Goal: Task Accomplishment & Management: Complete application form

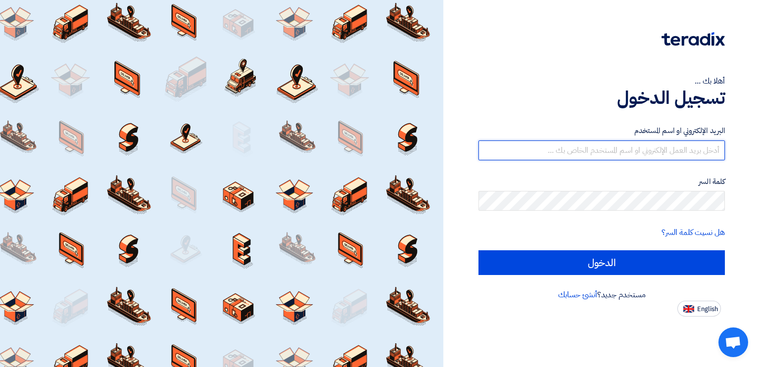
click at [582, 144] on input "text" at bounding box center [602, 151] width 247 height 20
type input "[PERSON_NAME][EMAIL_ADDRESS][DOMAIN_NAME]"
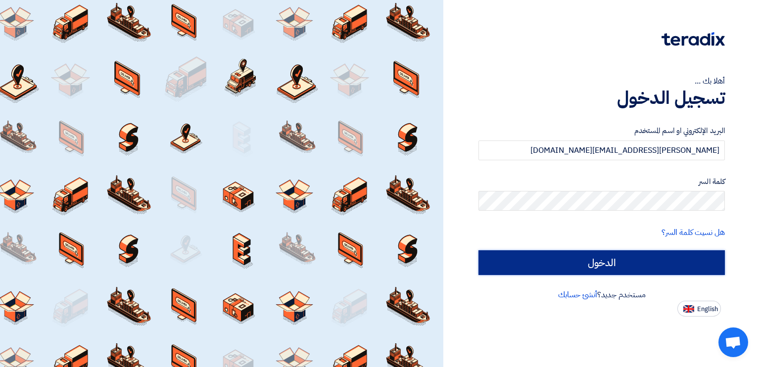
click at [550, 265] on input "الدخول" at bounding box center [602, 263] width 247 height 25
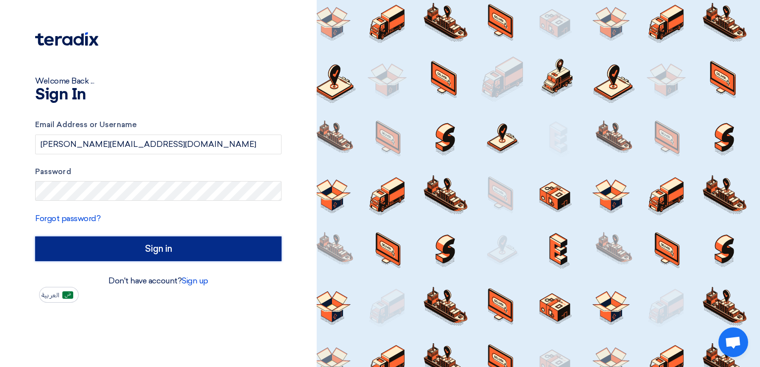
type input "Sign in"
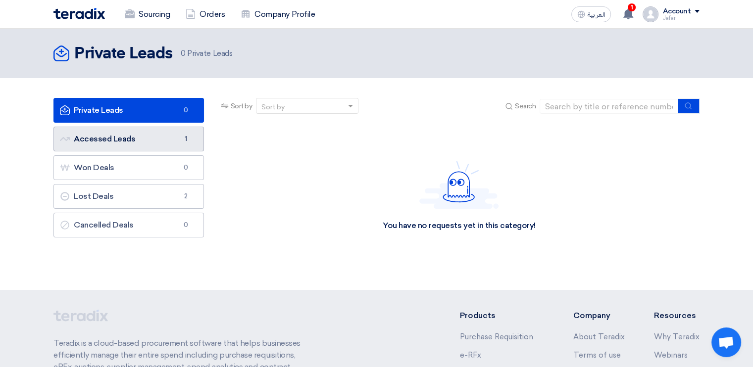
click at [138, 138] on link "Accessed Leads Accessed Leads 1" at bounding box center [128, 139] width 151 height 25
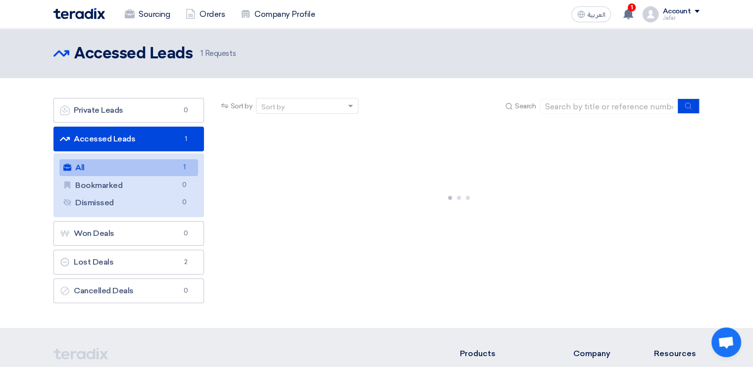
click at [132, 169] on link "All All 1" at bounding box center [128, 167] width 139 height 17
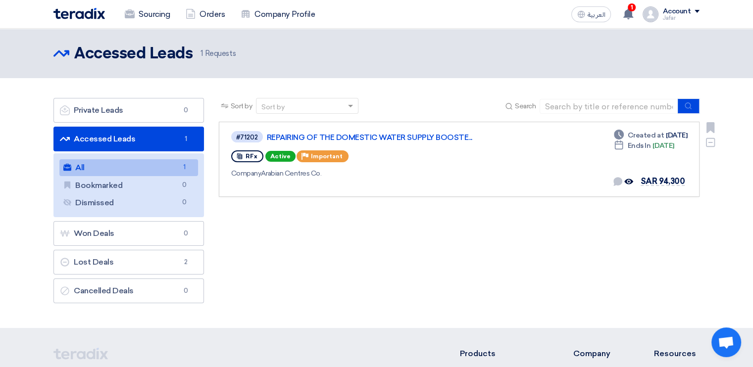
click at [499, 149] on div "RFx Active Priority Important" at bounding box center [373, 157] width 285 height 16
click at [364, 133] on link "REPAIRING OF THE DOMESTIC WATER SUPPLY BOOSTE..." at bounding box center [391, 137] width 248 height 9
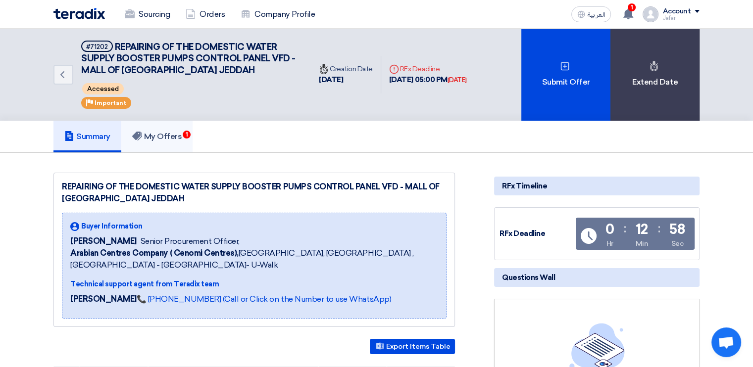
click at [157, 136] on h5 "My Offers 1" at bounding box center [157, 137] width 50 height 10
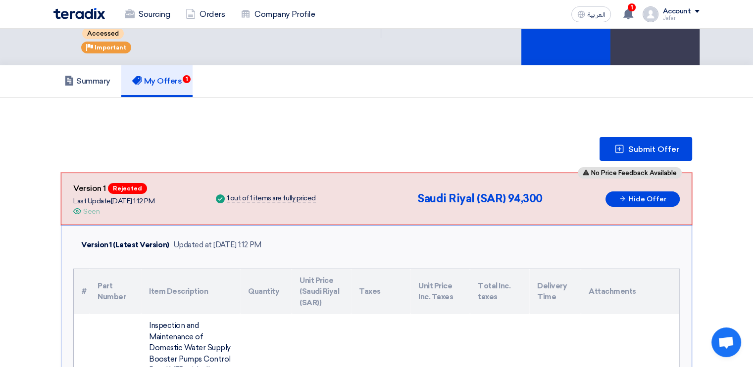
scroll to position [37, 0]
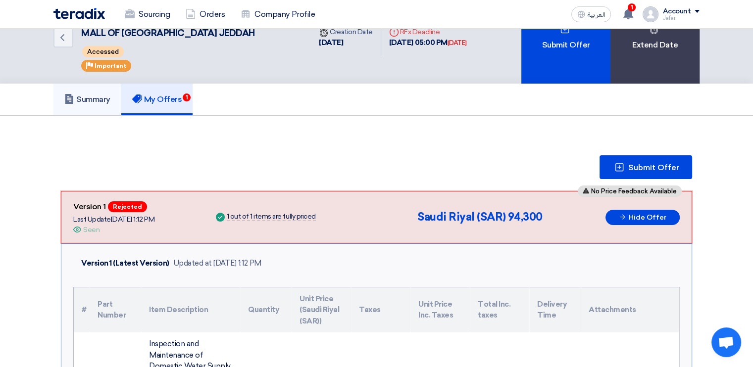
click at [86, 97] on h5 "Summary" at bounding box center [87, 100] width 46 height 10
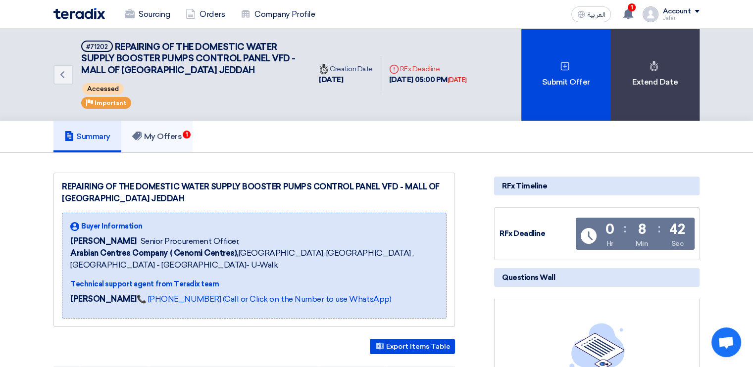
click at [165, 129] on link "My Offers 1" at bounding box center [157, 137] width 72 height 32
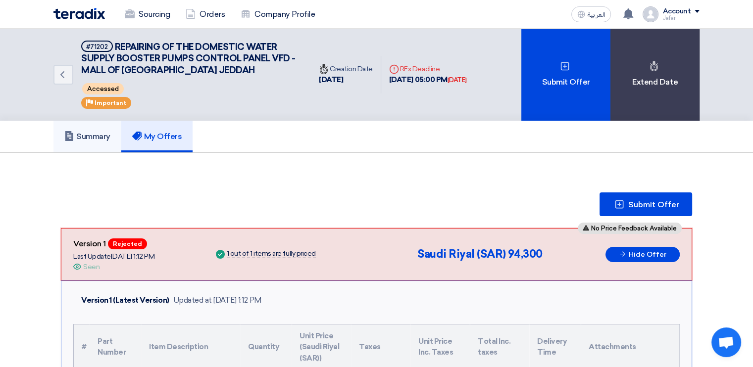
click at [102, 142] on link "Summary" at bounding box center [87, 137] width 68 height 32
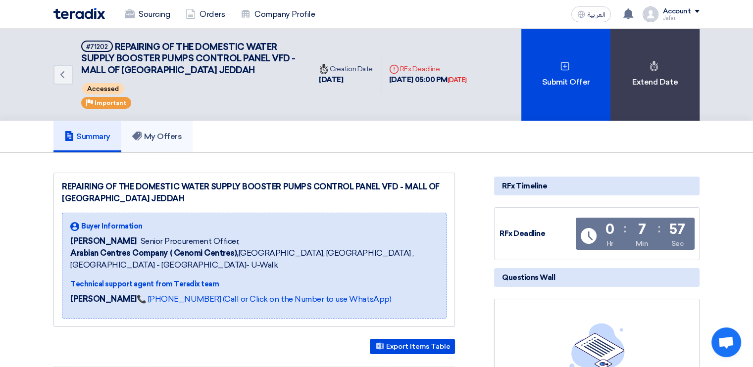
click at [159, 133] on h5 "My Offers" at bounding box center [157, 137] width 50 height 10
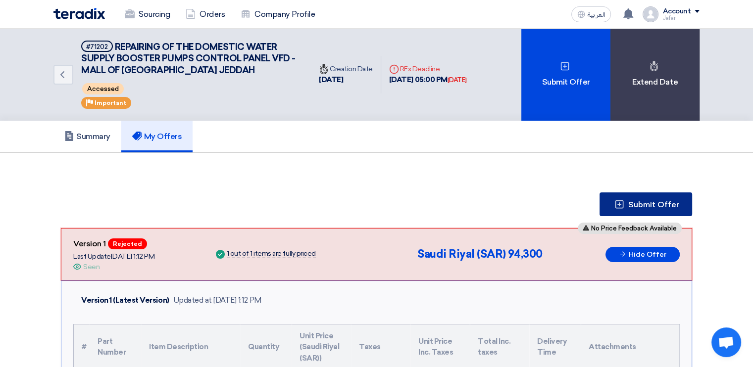
click at [652, 208] on button "Submit Offer" at bounding box center [646, 205] width 93 height 24
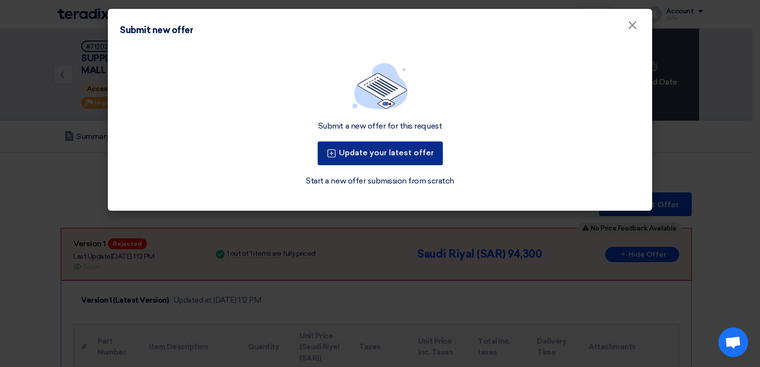
click at [385, 154] on button "Update your latest offer" at bounding box center [380, 154] width 125 height 24
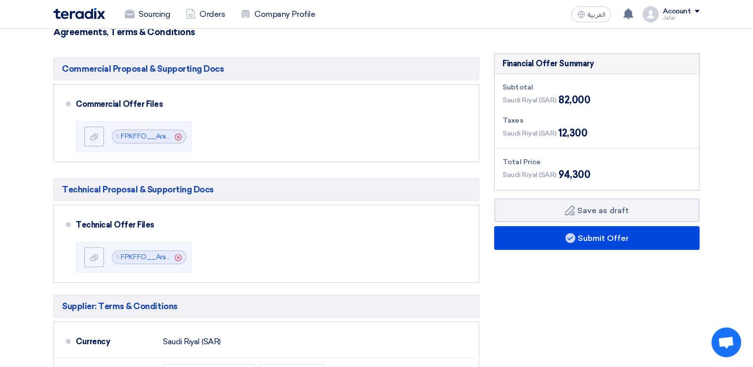
scroll to position [285, 0]
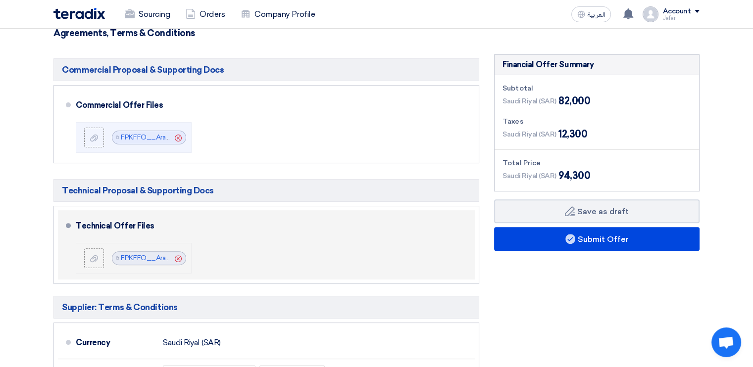
click at [177, 257] on icon "Cancel" at bounding box center [178, 258] width 7 height 7
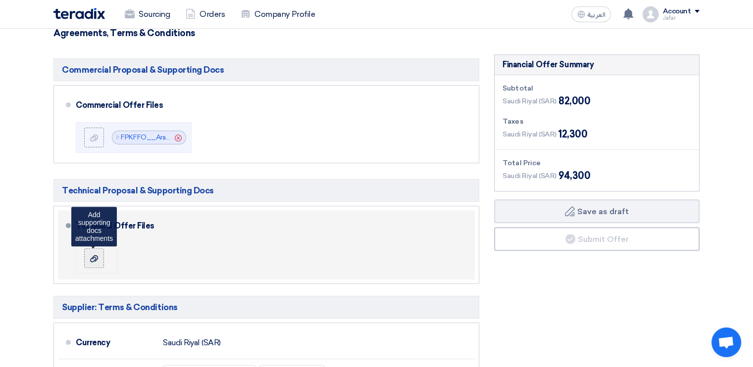
click at [91, 258] on use at bounding box center [94, 258] width 8 height 7
click at [0, 0] on input "file" at bounding box center [0, 0] width 0 height 0
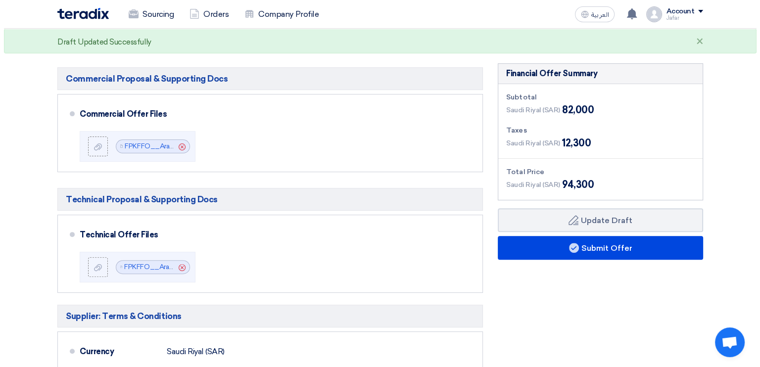
scroll to position [287, 0]
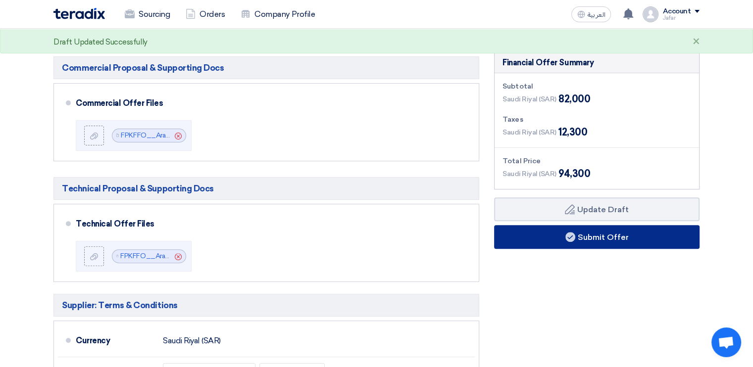
click at [556, 240] on button "Submit Offer" at bounding box center [596, 237] width 205 height 24
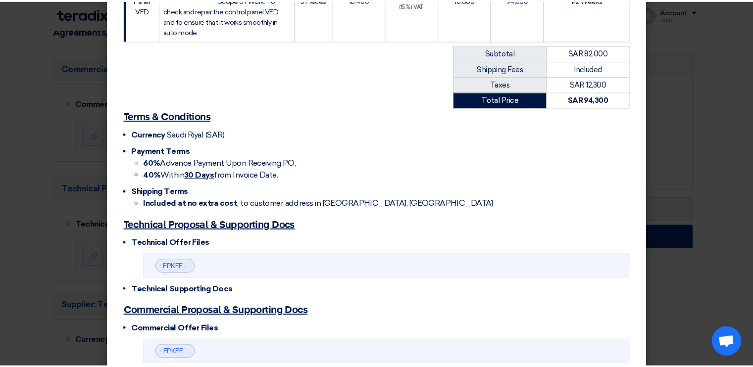
scroll to position [313, 0]
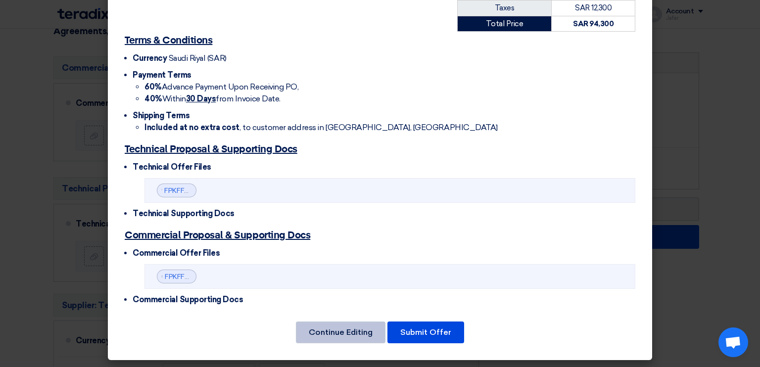
click at [359, 331] on button "Continue Editing" at bounding box center [341, 333] width 90 height 22
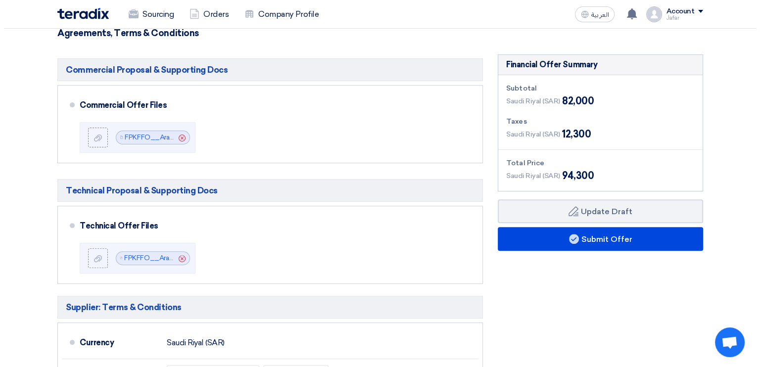
scroll to position [287, 0]
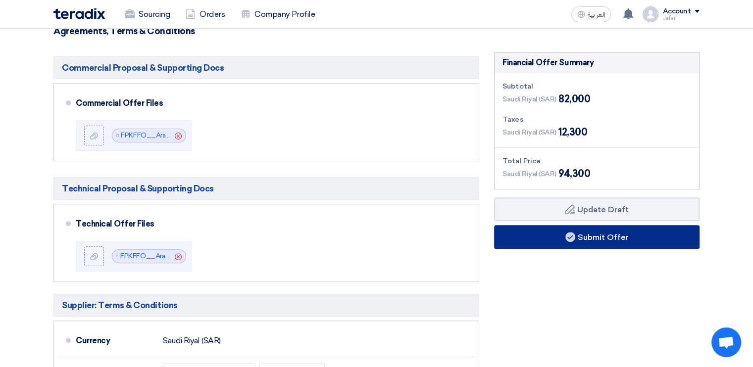
click at [542, 233] on button "Submit Offer" at bounding box center [596, 237] width 205 height 24
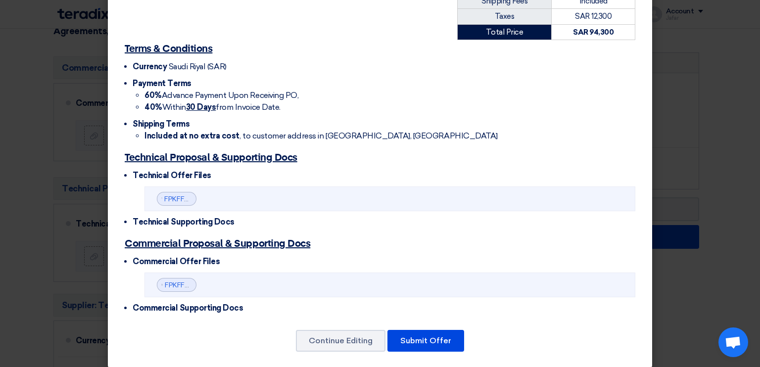
scroll to position [313, 0]
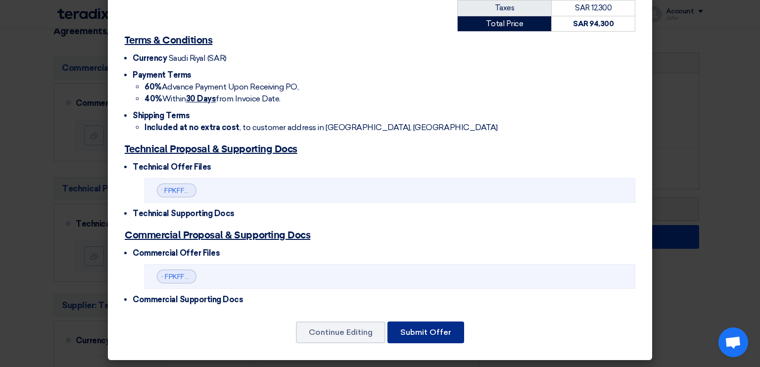
click at [408, 329] on button "Submit Offer" at bounding box center [426, 333] width 77 height 22
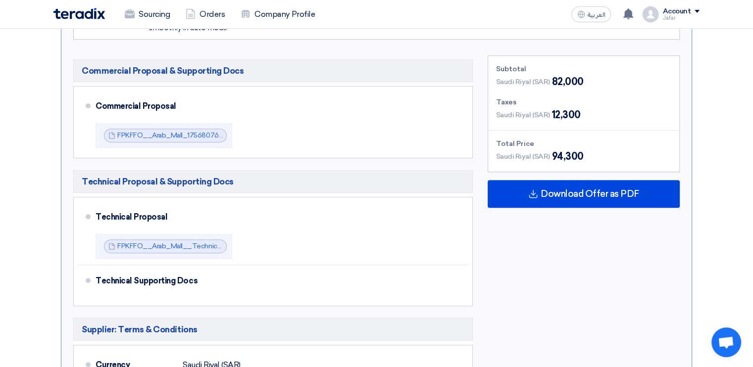
scroll to position [473, 0]
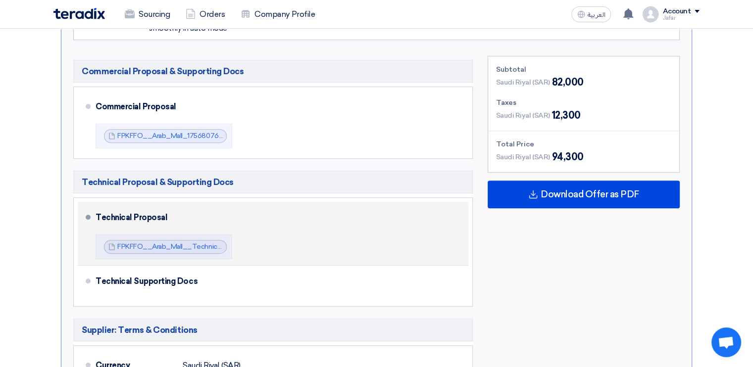
click at [255, 242] on div "Technical Proposal FPKFFO__Arab_Mall__Technical_1756821141469.pdf FPKFFO__Arab_…" at bounding box center [280, 233] width 369 height 55
click at [202, 243] on link "FPKFFO__Arab_Mall__Technical_1756821141469.pdf" at bounding box center [201, 247] width 168 height 8
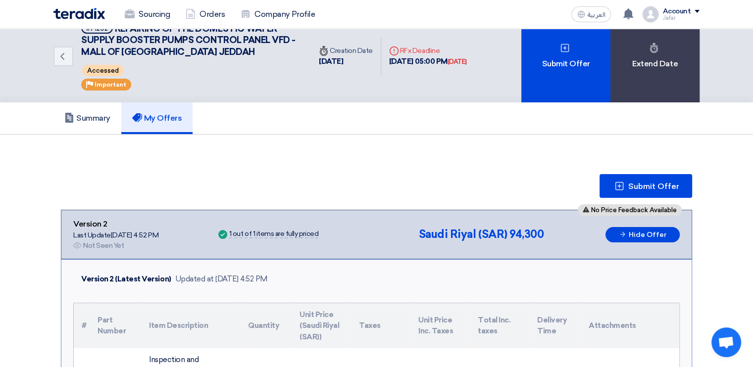
scroll to position [0, 0]
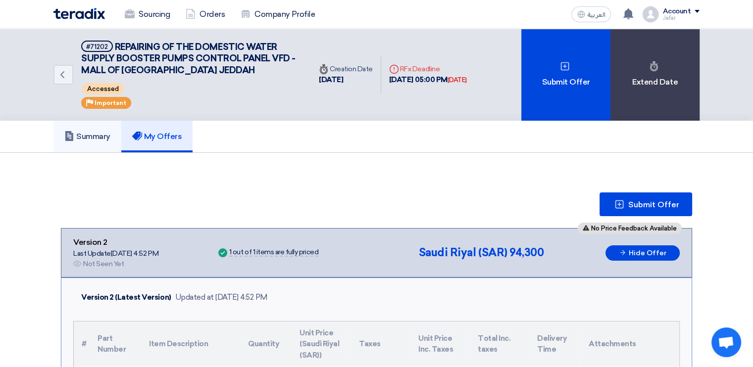
click at [90, 140] on h5 "Summary" at bounding box center [87, 137] width 46 height 10
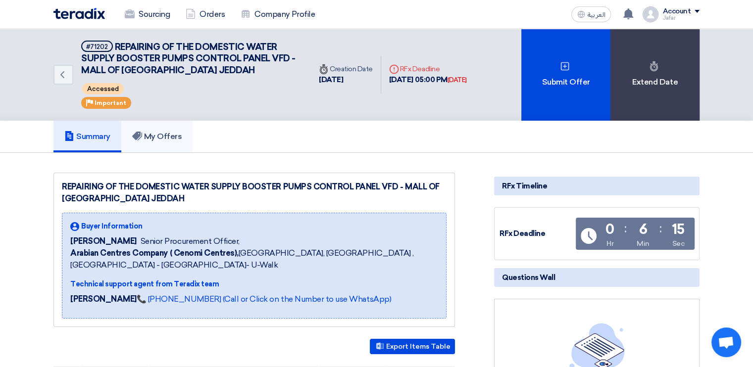
click at [156, 142] on link "My Offers" at bounding box center [157, 137] width 72 height 32
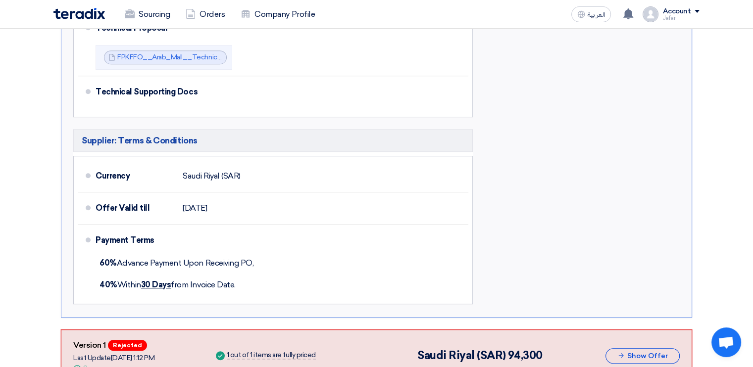
scroll to position [744, 0]
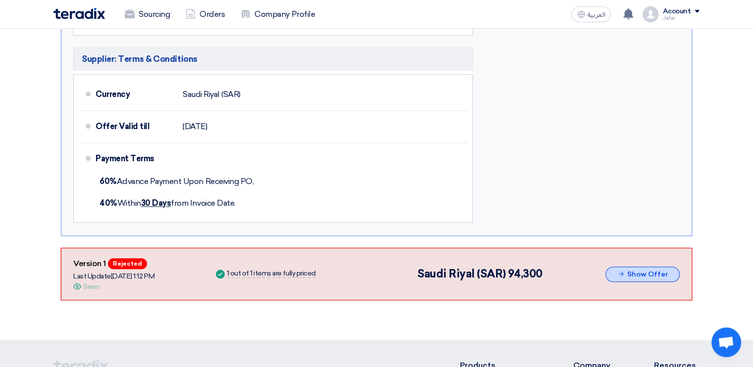
click at [642, 268] on button "Show Offer" at bounding box center [643, 274] width 74 height 15
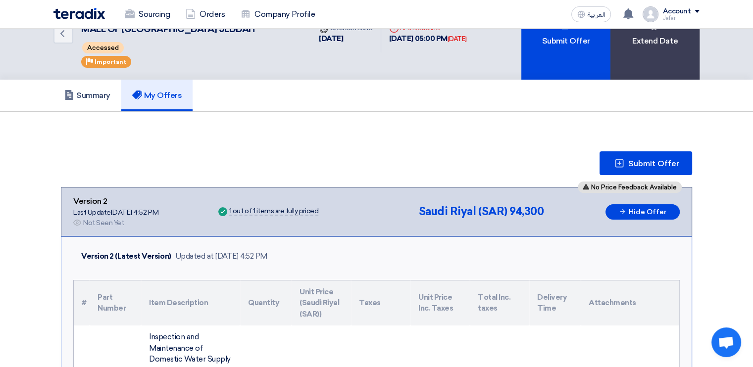
scroll to position [0, 0]
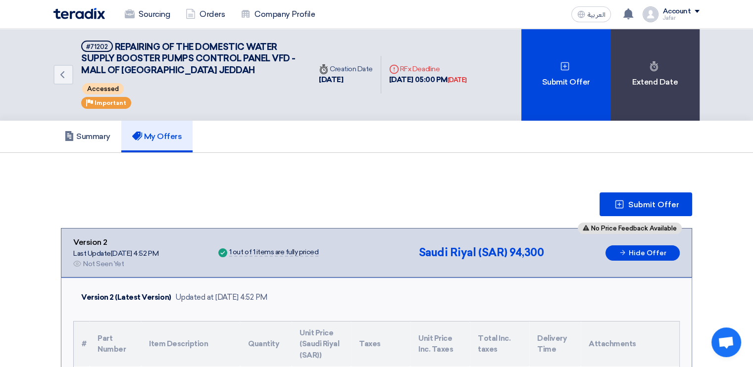
click at [169, 135] on h5 "My Offers" at bounding box center [157, 137] width 50 height 10
click at [630, 206] on span "Submit Offer" at bounding box center [653, 205] width 51 height 8
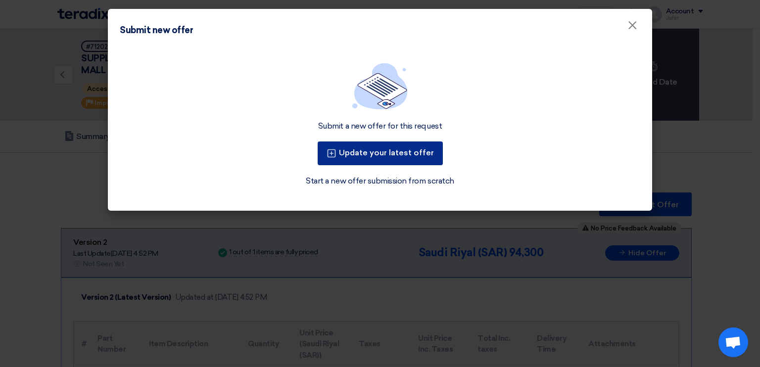
click at [406, 155] on button "Update your latest offer" at bounding box center [380, 154] width 125 height 24
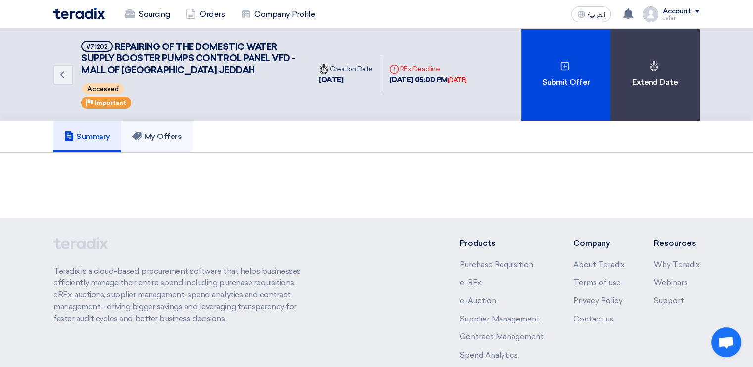
click at [151, 132] on h5 "My Offers" at bounding box center [157, 137] width 50 height 10
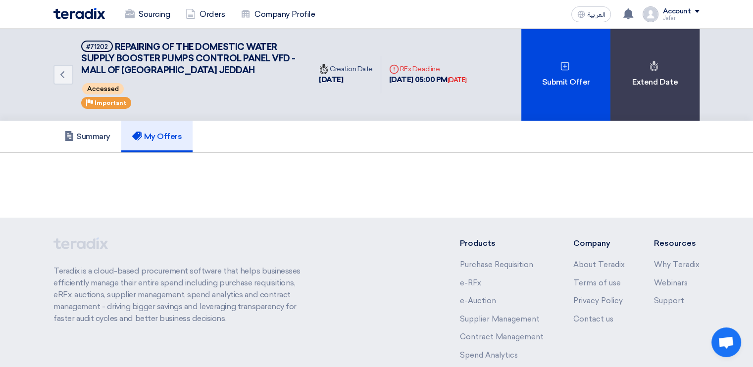
click at [166, 139] on h5 "My Offers" at bounding box center [157, 137] width 50 height 10
click at [106, 137] on h5 "Summary" at bounding box center [87, 137] width 46 height 10
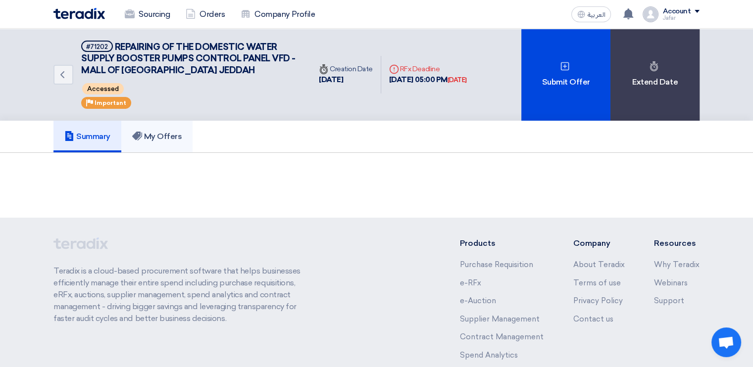
click at [165, 138] on h5 "My Offers" at bounding box center [157, 137] width 50 height 10
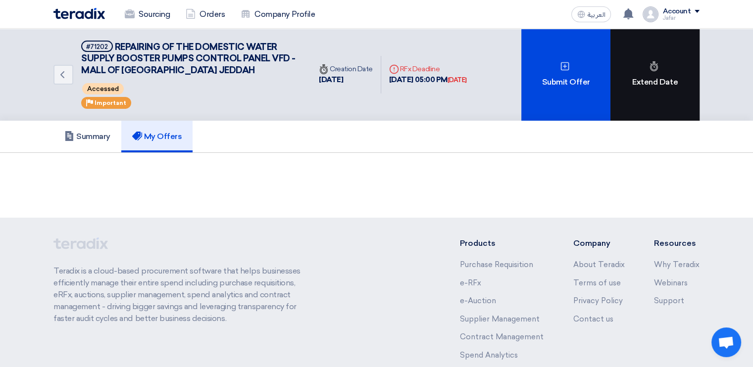
click at [654, 71] on div "Extend Date" at bounding box center [654, 75] width 89 height 92
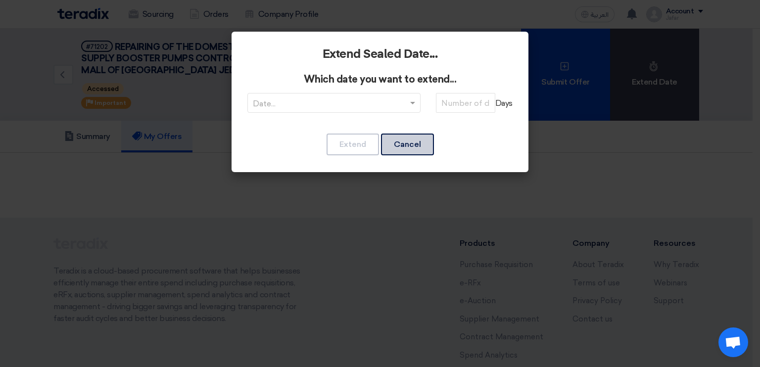
click at [407, 147] on button "Cancel" at bounding box center [407, 145] width 53 height 22
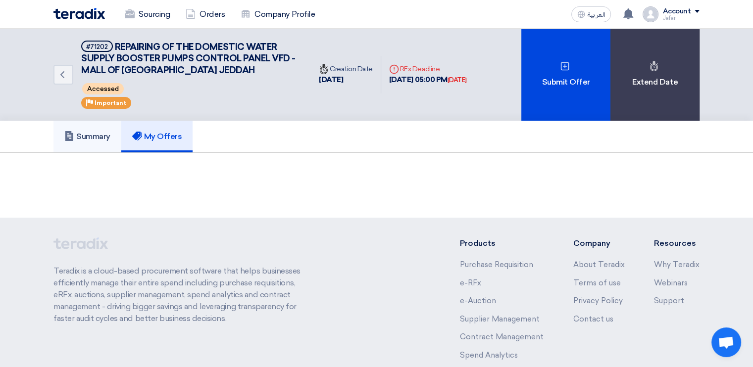
click at [91, 136] on h5 "Summary" at bounding box center [87, 137] width 46 height 10
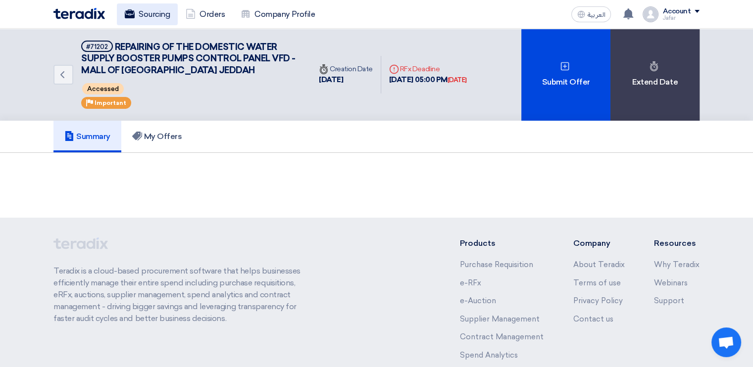
click at [156, 8] on link "Sourcing" at bounding box center [147, 14] width 61 height 22
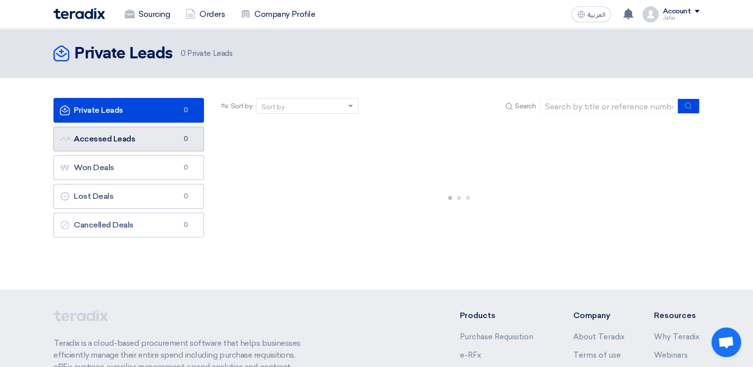
click at [131, 136] on link "Accessed Leads Accessed Leads 0" at bounding box center [128, 139] width 151 height 25
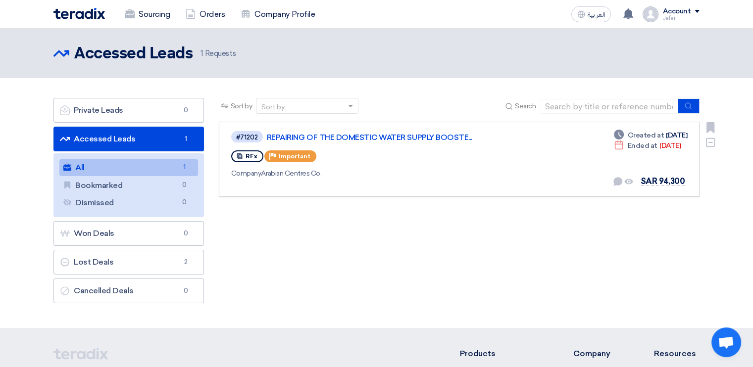
click at [362, 163] on div "RFx Priority Important" at bounding box center [373, 157] width 285 height 16
click at [590, 152] on div "#71202 REPAIRING OF THE DOMESTIC WATER SUPPLY BOOSTE... RFx Priority Important …" at bounding box center [459, 159] width 456 height 58
click at [283, 136] on link "REPAIRING OF THE DOMESTIC WATER SUPPLY BOOSTE..." at bounding box center [391, 137] width 248 height 9
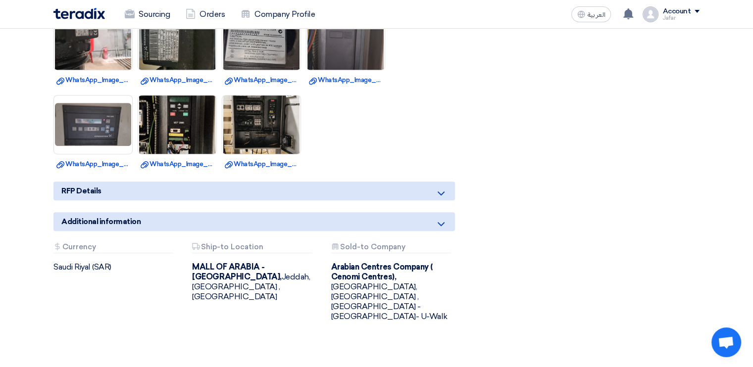
scroll to position [690, 0]
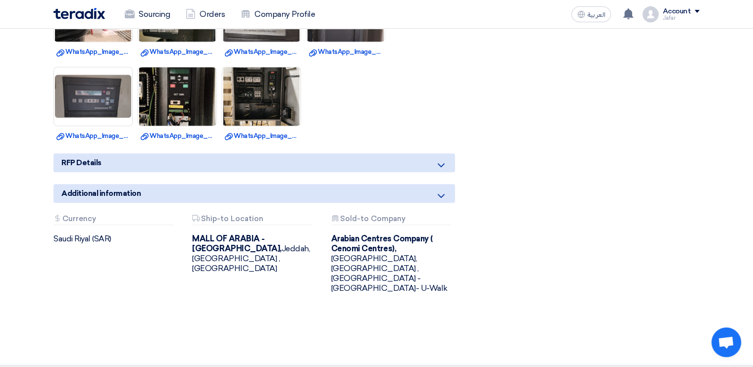
click at [425, 165] on div "RFP Details" at bounding box center [254, 162] width 402 height 19
click at [445, 159] on icon at bounding box center [441, 165] width 12 height 12
click at [442, 165] on icon at bounding box center [441, 165] width 12 height 12
click at [443, 193] on icon at bounding box center [441, 196] width 12 height 12
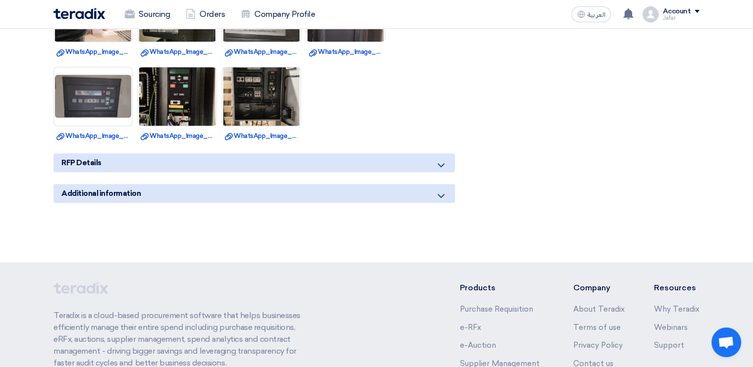
click at [443, 193] on icon at bounding box center [441, 196] width 12 height 12
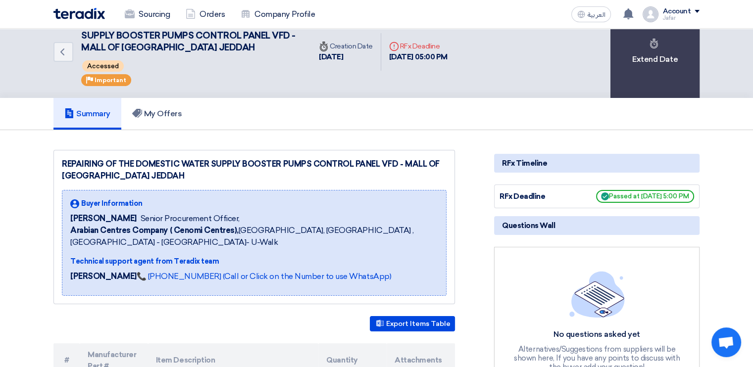
scroll to position [13, 0]
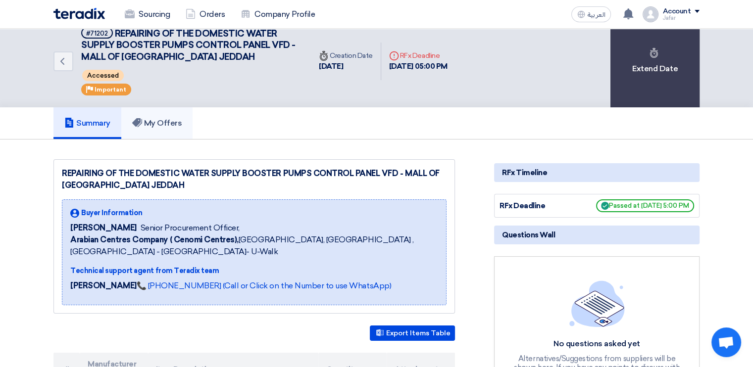
click at [163, 129] on link "My Offers" at bounding box center [157, 123] width 72 height 32
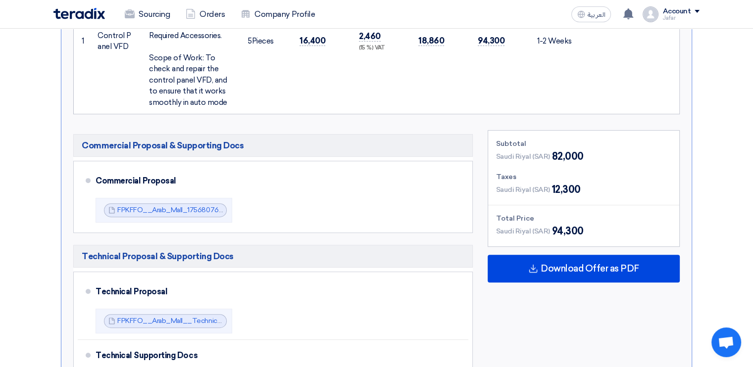
scroll to position [353, 0]
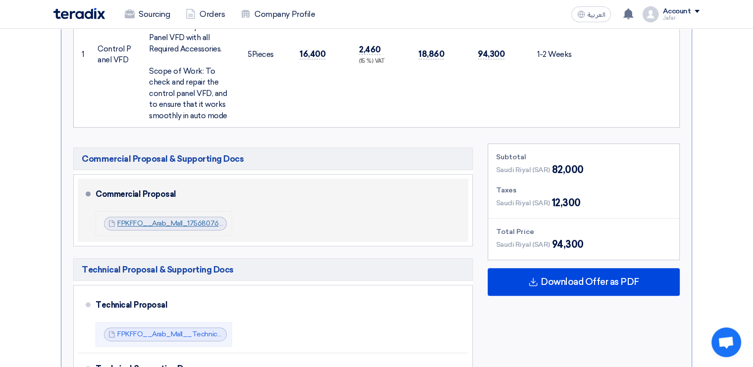
click at [197, 222] on link "FPKFFO__Arab_Mall_1756807680057.pdf" at bounding box center [184, 223] width 134 height 8
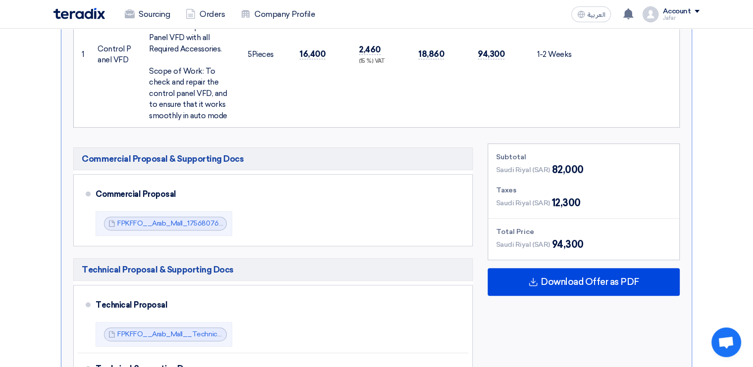
click at [672, 51] on td at bounding box center [630, 55] width 99 height 146
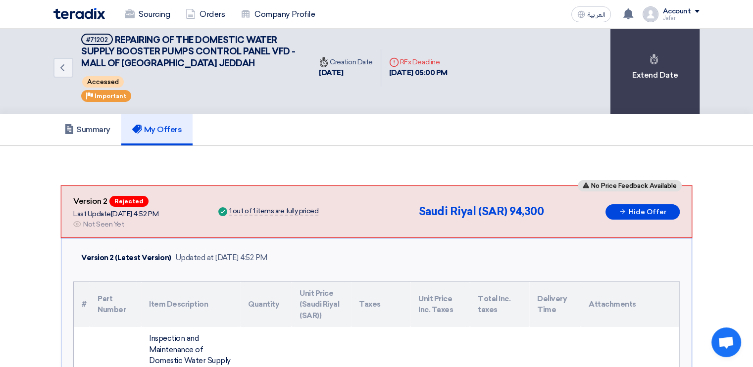
scroll to position [0, 0]
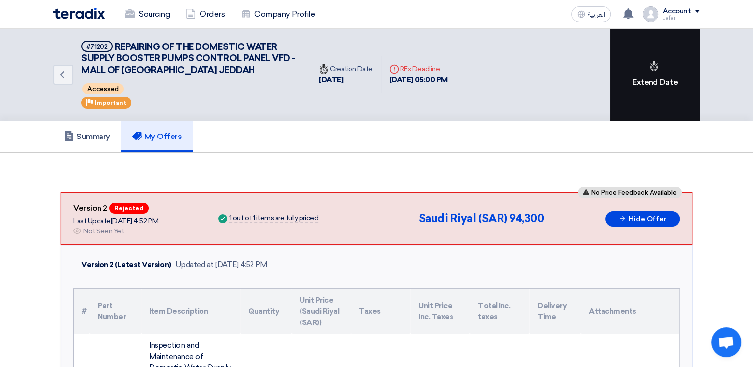
click at [653, 85] on div "Extend Date" at bounding box center [654, 75] width 89 height 92
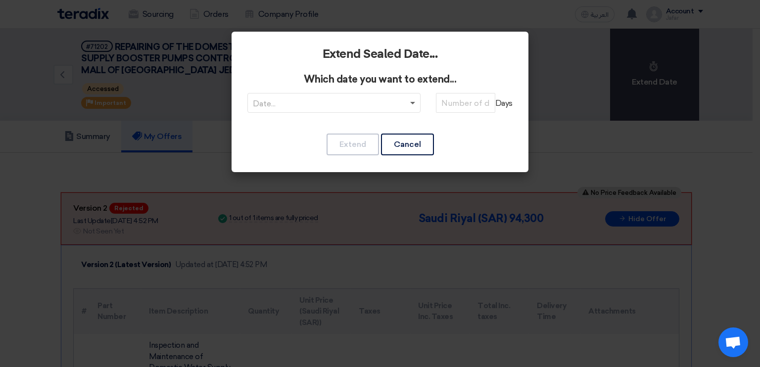
click at [410, 102] on span at bounding box center [412, 103] width 5 height 3
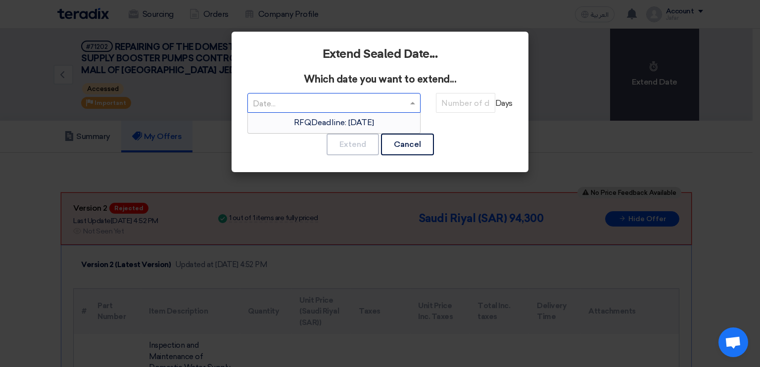
click at [374, 121] on span "RFQDeadline: Tue Sep 02 2025" at bounding box center [334, 122] width 80 height 9
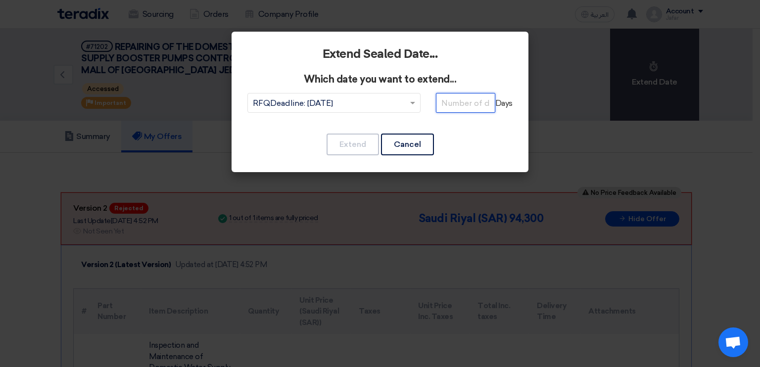
click at [450, 101] on input "number" at bounding box center [465, 103] width 59 height 20
click at [420, 141] on button "Cancel" at bounding box center [407, 145] width 53 height 22
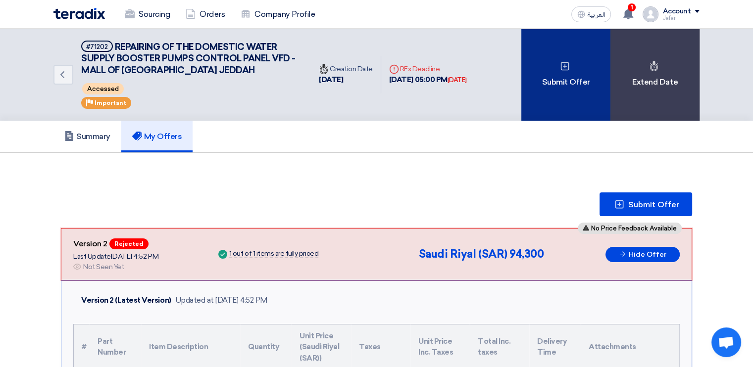
click at [548, 85] on div "Submit Offer" at bounding box center [565, 75] width 89 height 92
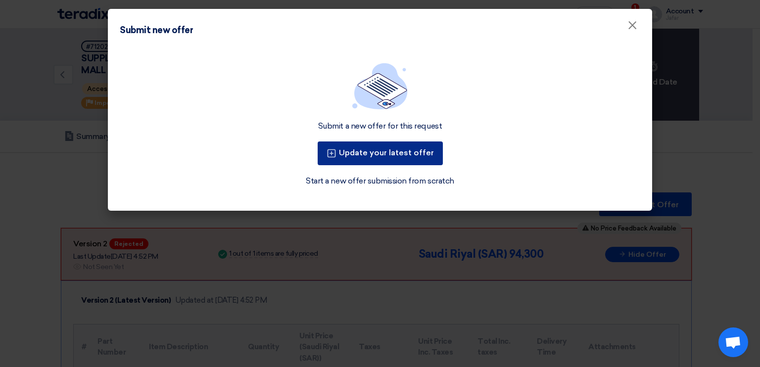
click at [406, 156] on button "Update your latest offer" at bounding box center [380, 154] width 125 height 24
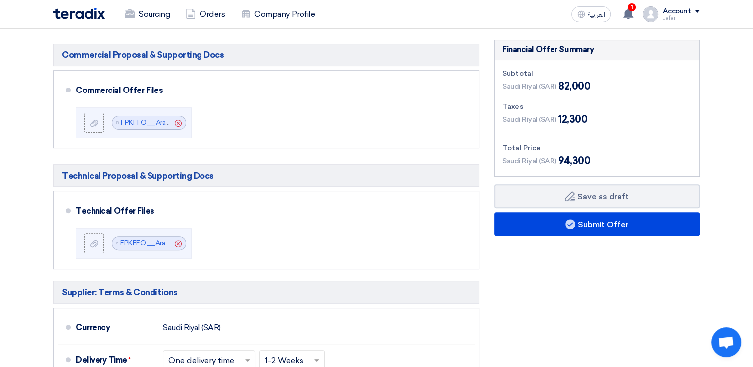
scroll to position [300, 0]
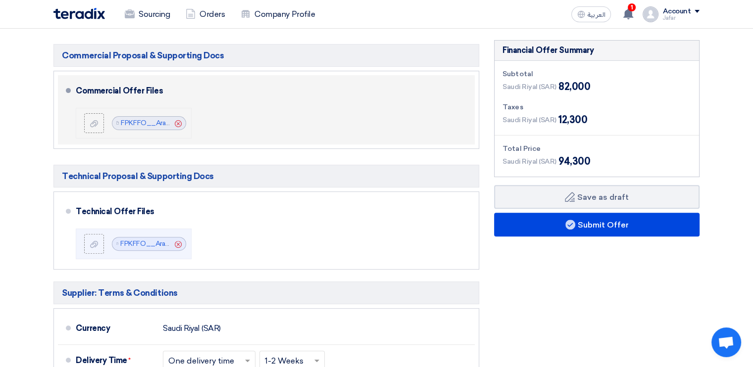
click at [179, 122] on icon "Cancel" at bounding box center [178, 123] width 7 height 7
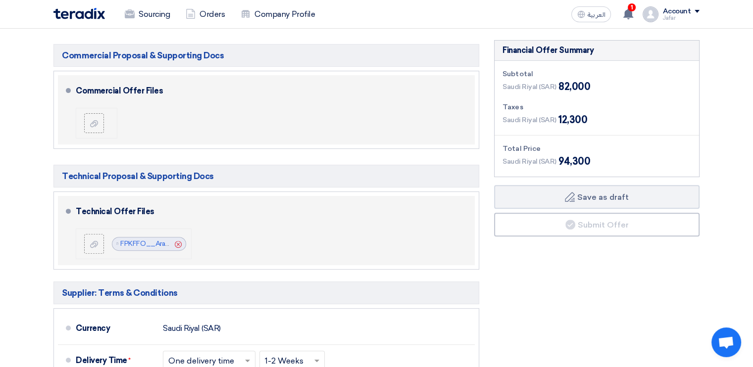
click at [176, 243] on icon "Cancel" at bounding box center [178, 244] width 7 height 7
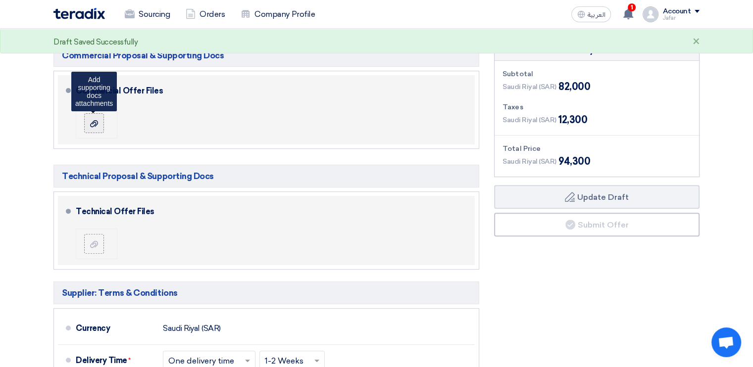
click at [97, 127] on label at bounding box center [94, 123] width 20 height 20
click at [0, 0] on input "file" at bounding box center [0, 0] width 0 height 0
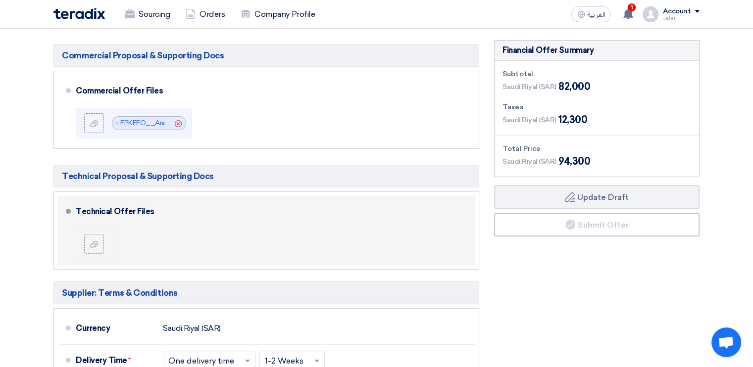
click at [109, 240] on div at bounding box center [98, 244] width 28 height 20
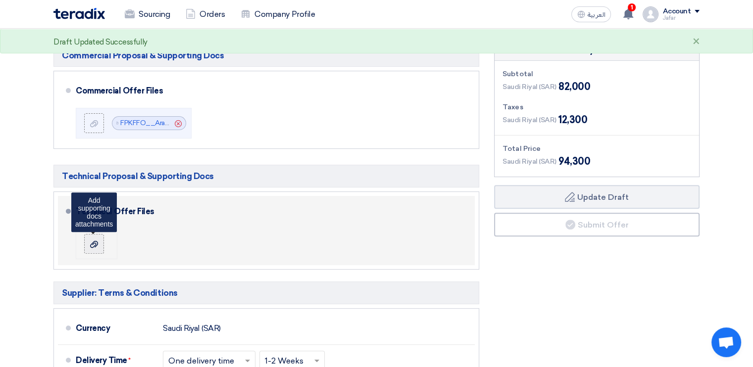
click at [95, 244] on use at bounding box center [94, 244] width 8 height 7
click at [0, 0] on input "file" at bounding box center [0, 0] width 0 height 0
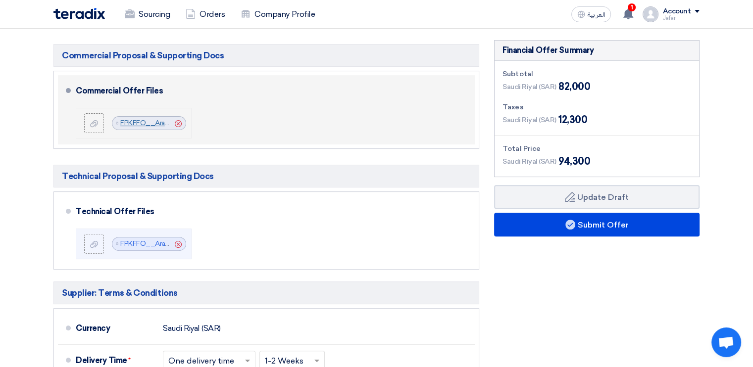
click at [151, 124] on link "FPKFFO__Arab_Mall__Commerical_1756822305876.pdf" at bounding box center [209, 123] width 179 height 8
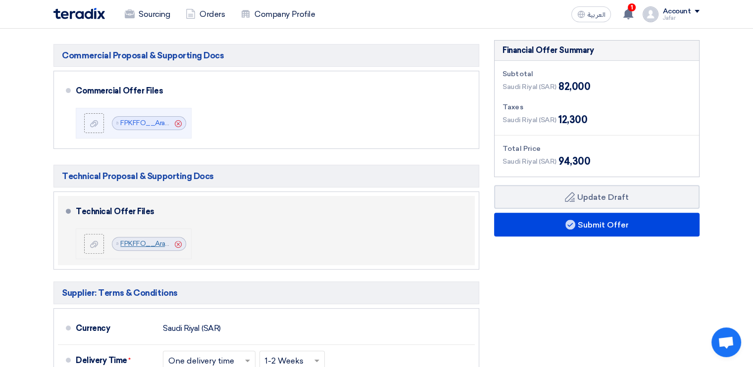
click at [138, 240] on link "FPKFFO__Arab_Mall__Technical_1756822314076.pdf" at bounding box center [205, 244] width 171 height 8
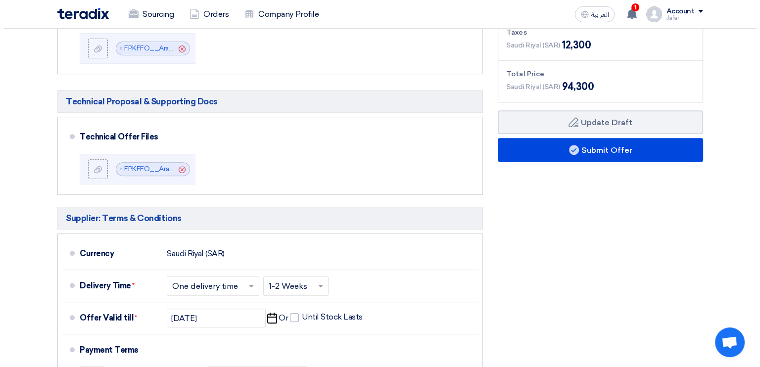
scroll to position [375, 0]
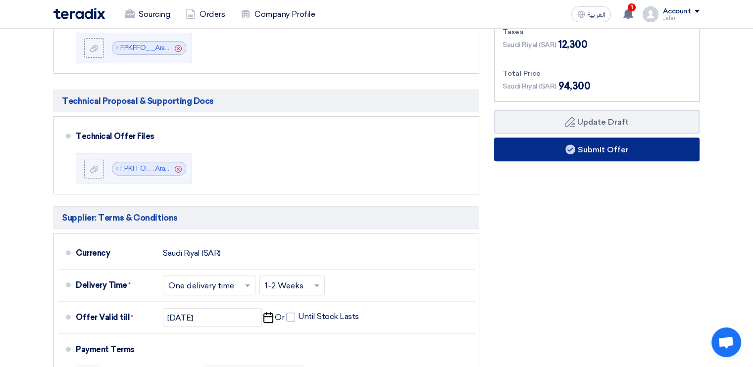
click at [559, 143] on button "Submit Offer" at bounding box center [596, 150] width 205 height 24
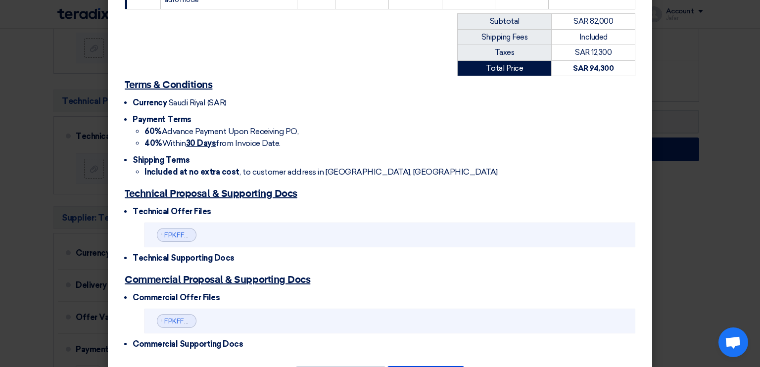
scroll to position [313, 0]
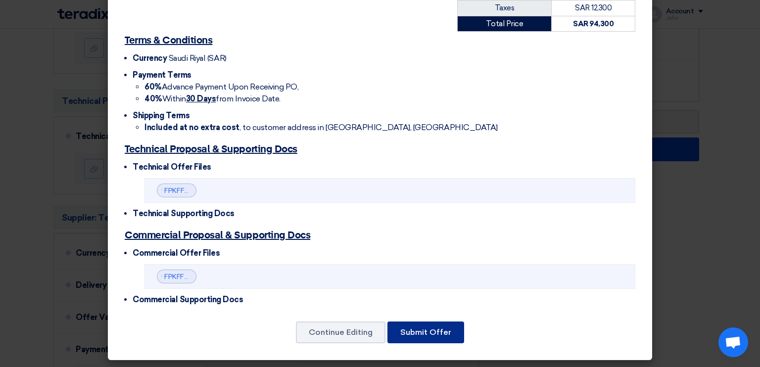
click at [424, 327] on button "Submit Offer" at bounding box center [426, 333] width 77 height 22
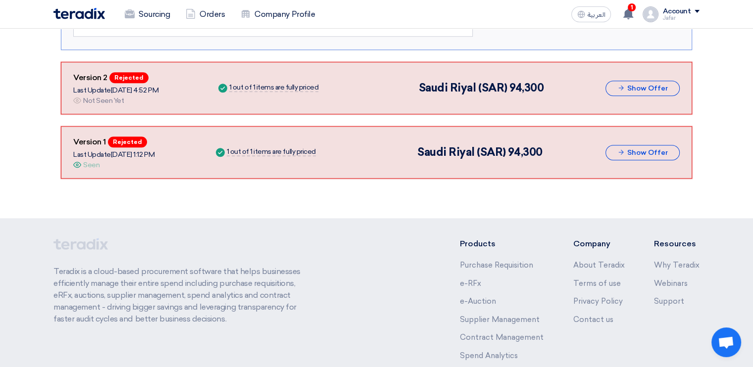
scroll to position [925, 0]
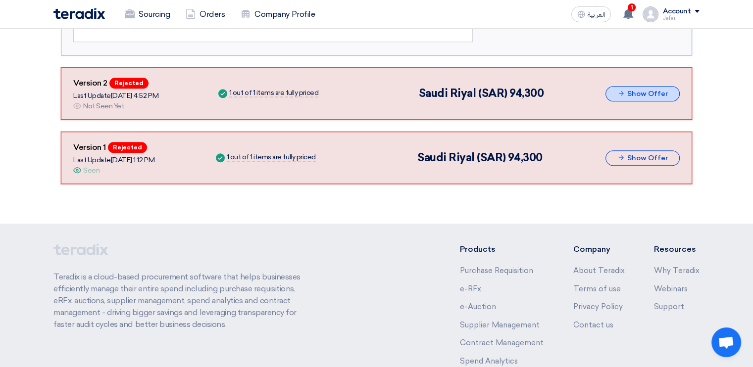
click at [639, 93] on button "Show Offer" at bounding box center [643, 93] width 74 height 15
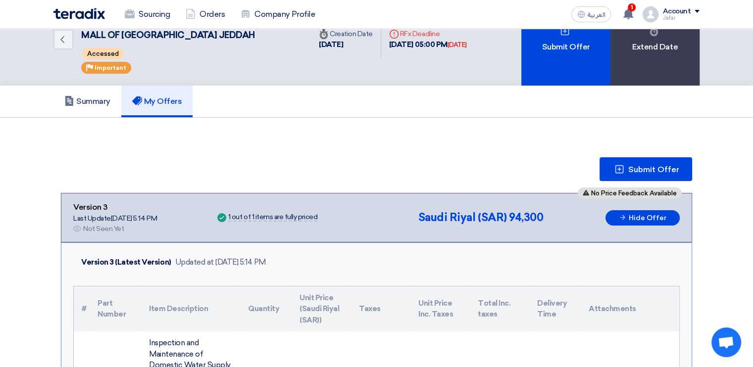
scroll to position [0, 0]
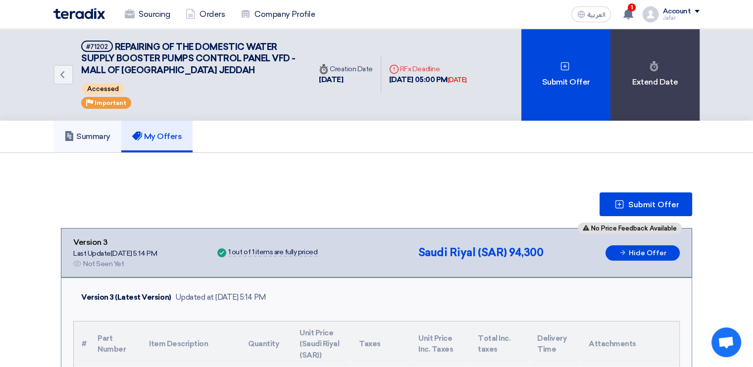
click at [97, 135] on h5 "Summary" at bounding box center [87, 137] width 46 height 10
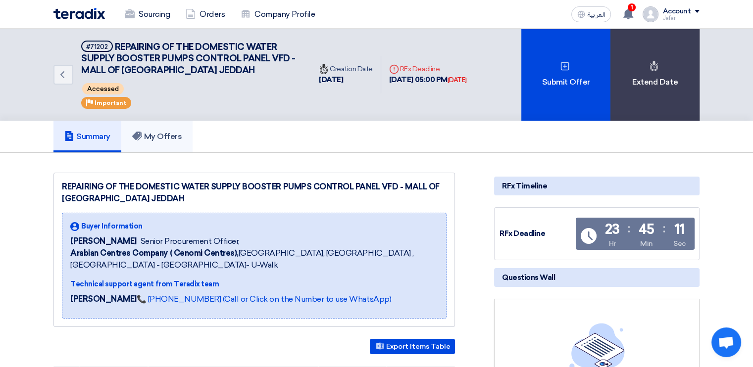
click at [164, 146] on link "My Offers" at bounding box center [157, 137] width 72 height 32
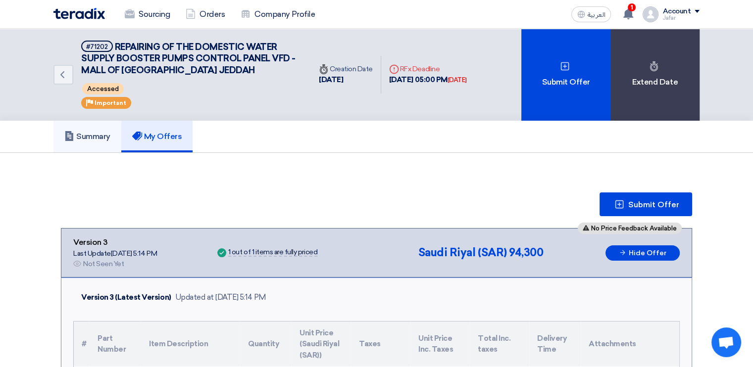
click at [99, 143] on link "Summary" at bounding box center [87, 137] width 68 height 32
